Goal: Find specific page/section: Find specific page/section

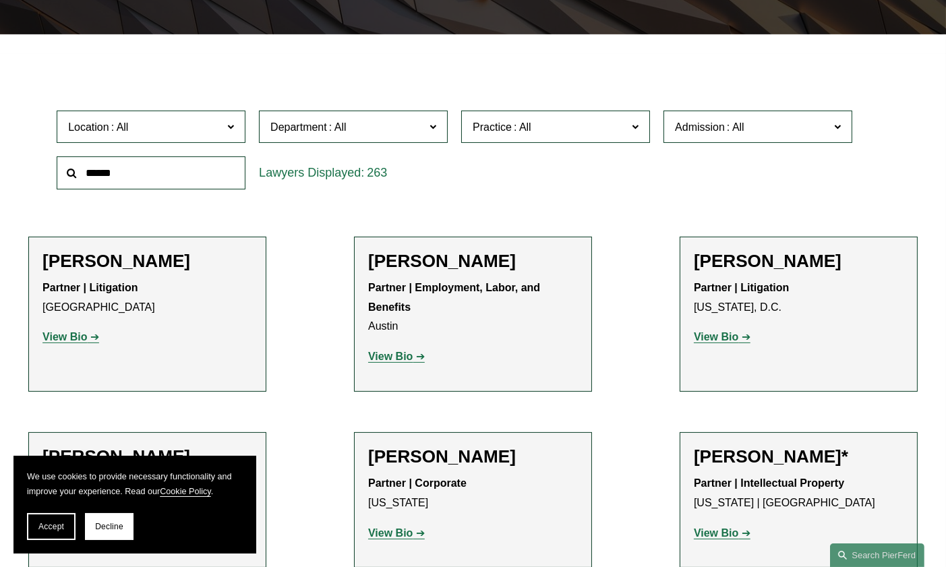
scroll to position [337, 0]
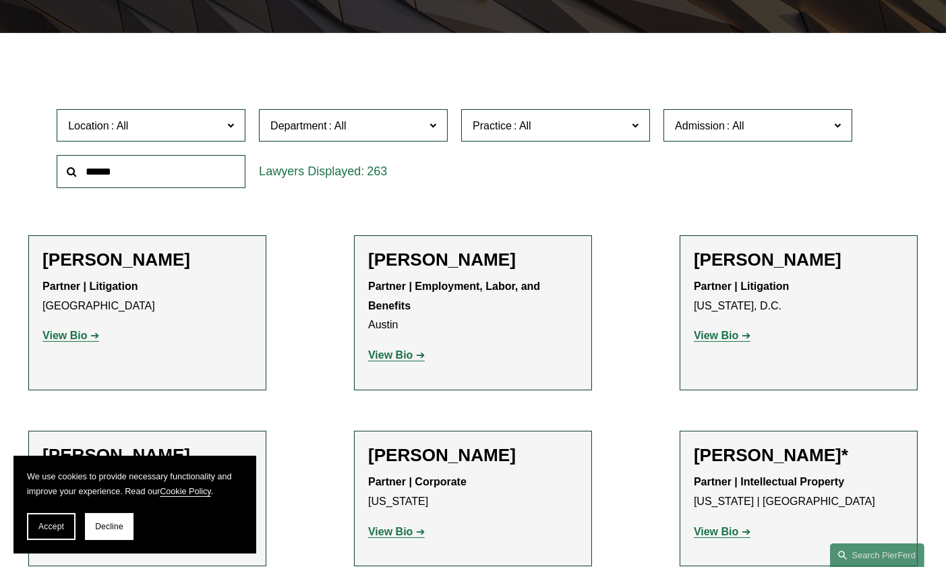
click at [156, 173] on input "text" at bounding box center [151, 171] width 189 height 33
type input "****"
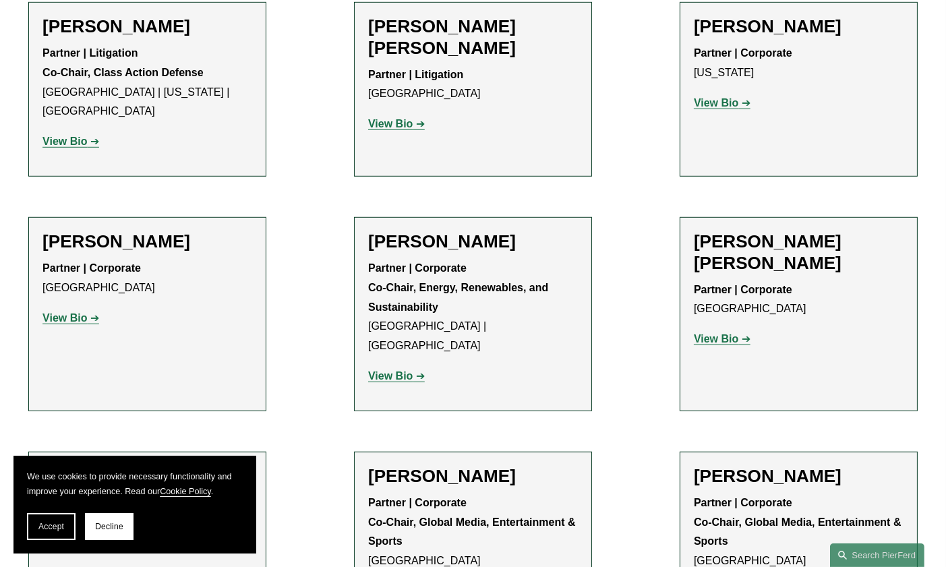
scroll to position [1415, 0]
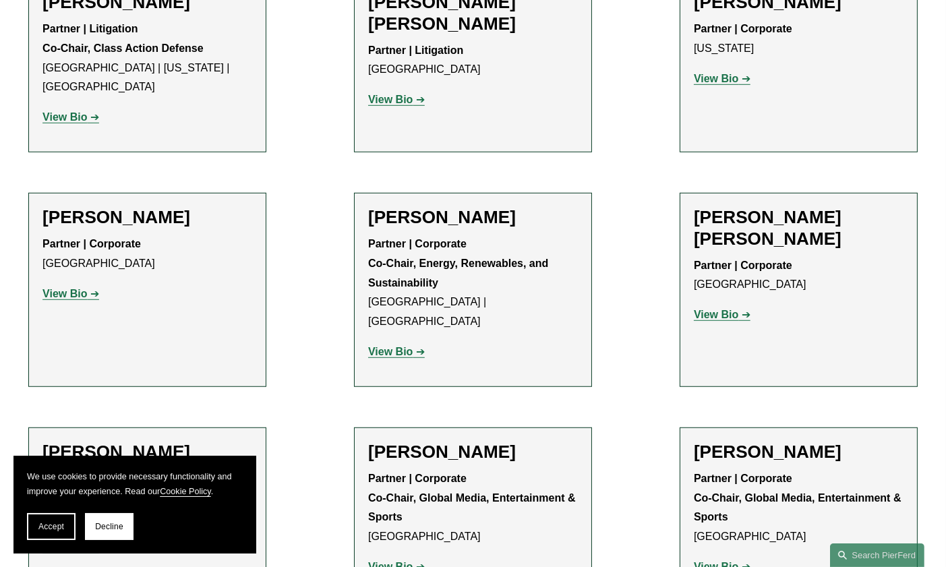
click at [389, 346] on strong "View Bio" at bounding box center [390, 351] width 44 height 11
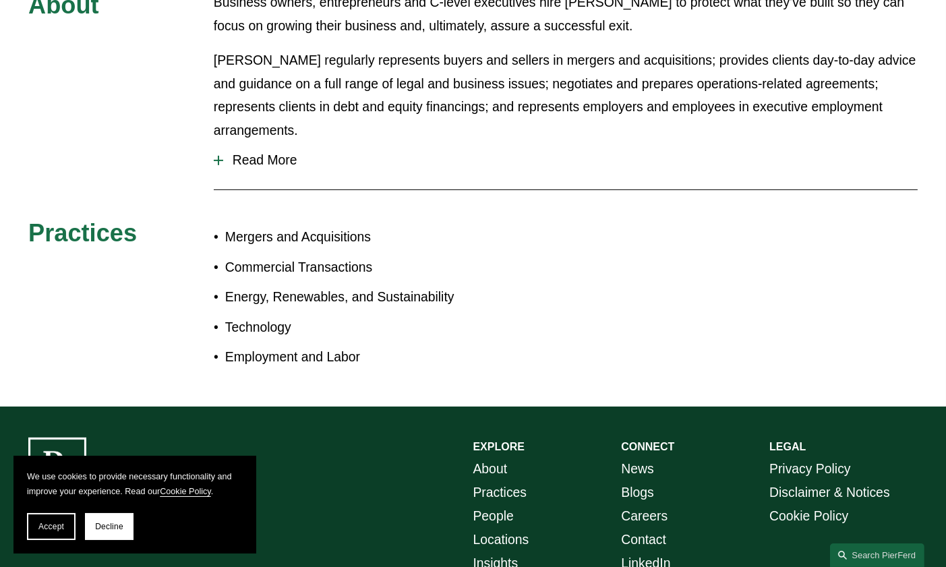
scroll to position [741, 0]
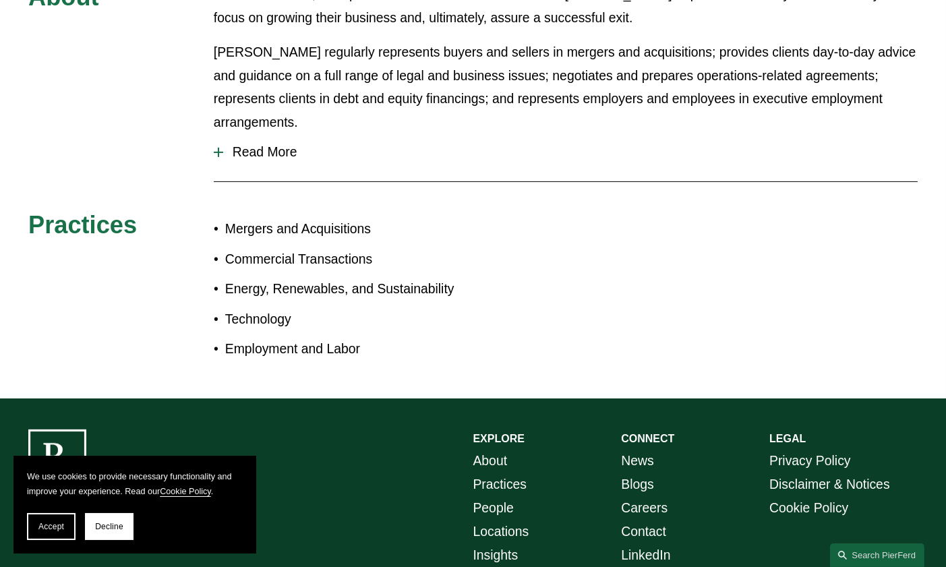
click at [220, 148] on div at bounding box center [218, 152] width 9 height 9
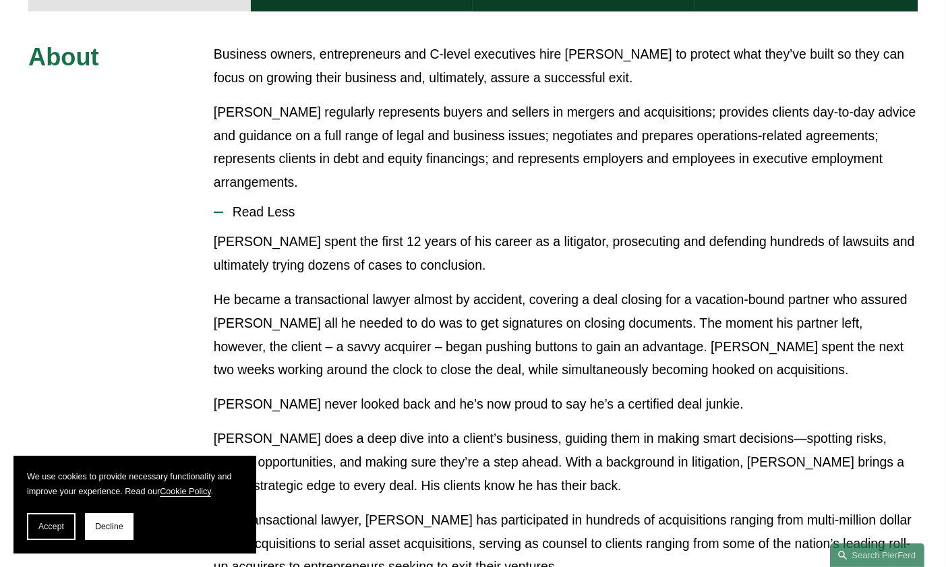
scroll to position [404, 0]
